Goal: Understand site structure: Grasp the organization and layout of the website

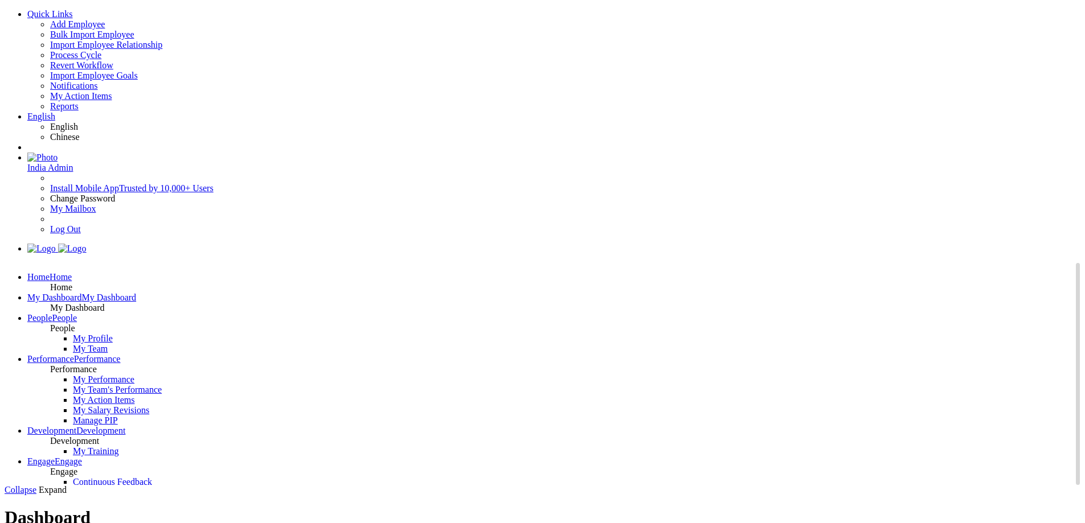
drag, startPoint x: 0, startPoint y: 0, endPoint x: 955, endPoint y: 129, distance: 963.4
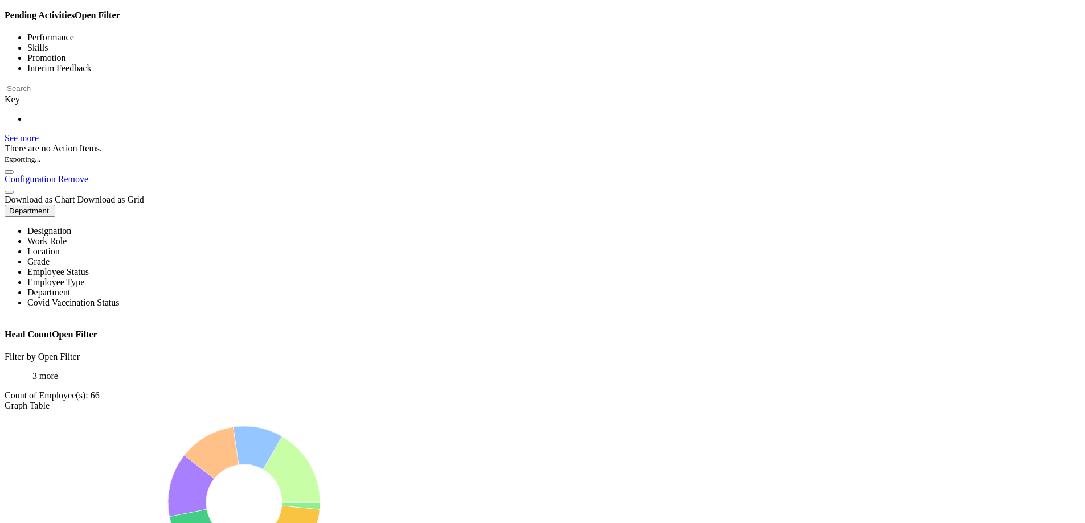
scroll to position [626, 0]
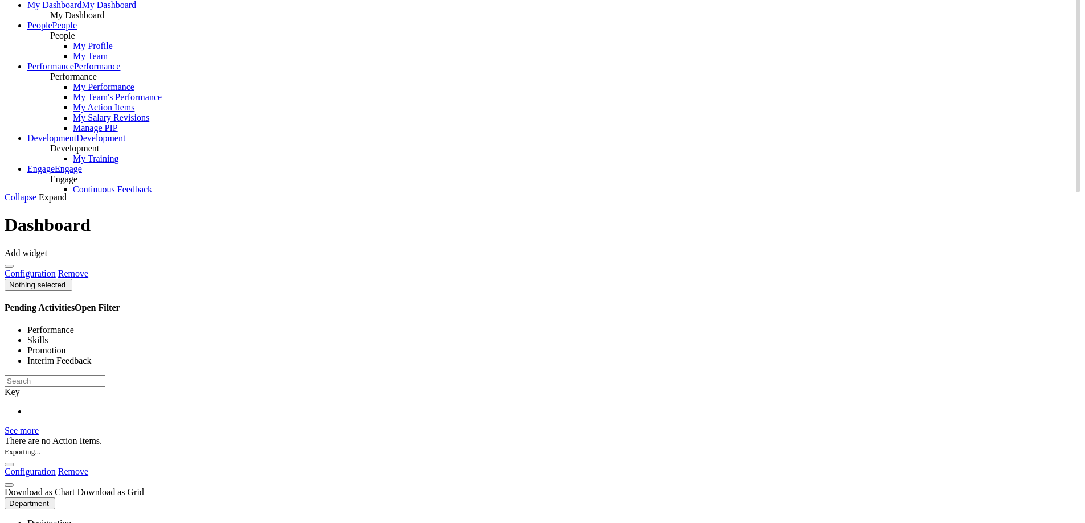
scroll to position [455, 0]
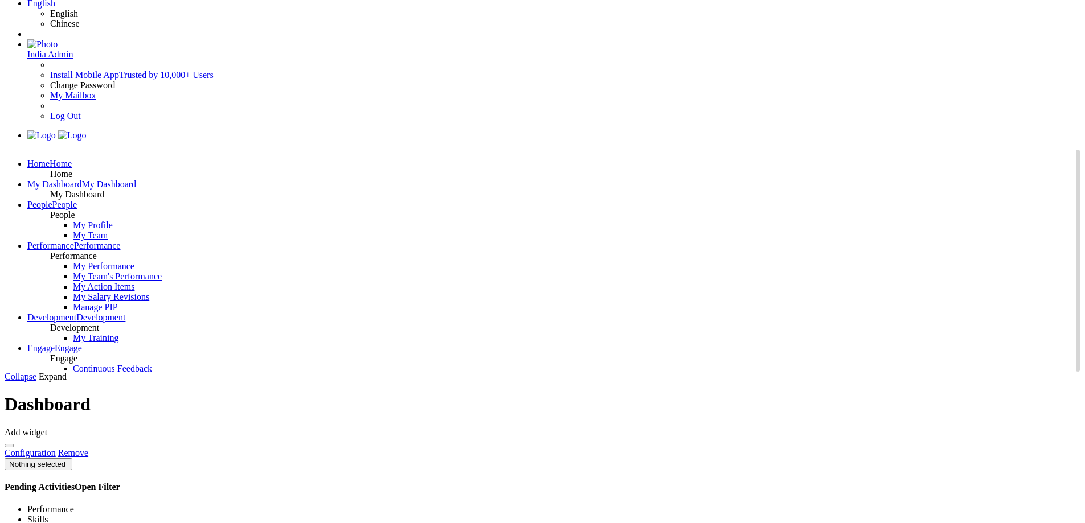
scroll to position [0, 0]
